Goal: Task Accomplishment & Management: Use online tool/utility

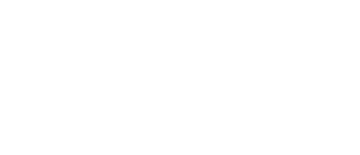
click at [287, 2] on html at bounding box center [180, 1] width 360 height 2
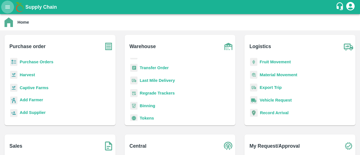
click at [7, 6] on icon "open drawer" at bounding box center [8, 7] width 6 height 6
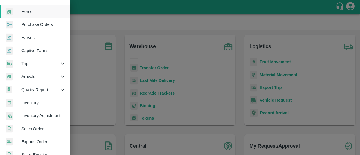
scroll to position [10, 0]
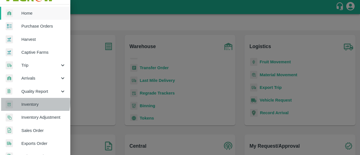
click at [26, 102] on span "Inventory" at bounding box center [43, 104] width 44 height 6
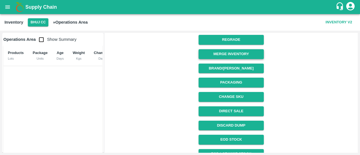
scroll to position [98, 0]
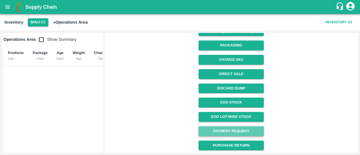
click at [224, 129] on link "Payment Request" at bounding box center [231, 131] width 65 height 10
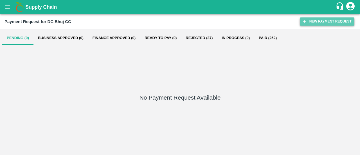
click at [311, 23] on button "New Payment Request" at bounding box center [327, 21] width 55 height 8
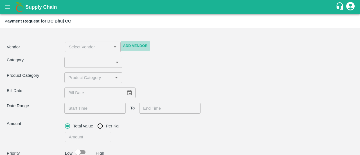
click at [136, 45] on button "Add Vendor" at bounding box center [135, 46] width 29 height 10
